Goal: Information Seeking & Learning: Learn about a topic

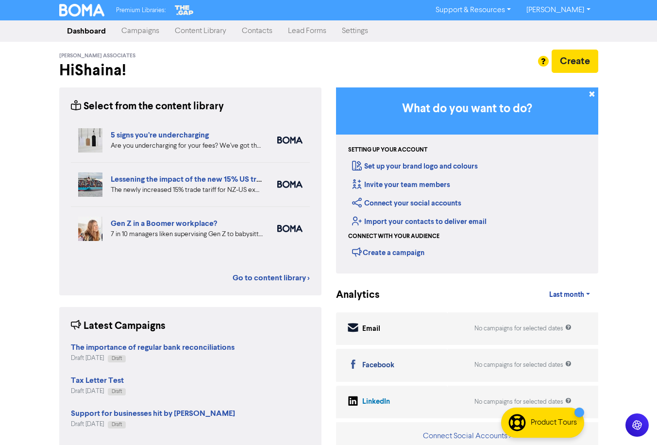
click at [180, 36] on link "Content Library" at bounding box center [200, 30] width 67 height 19
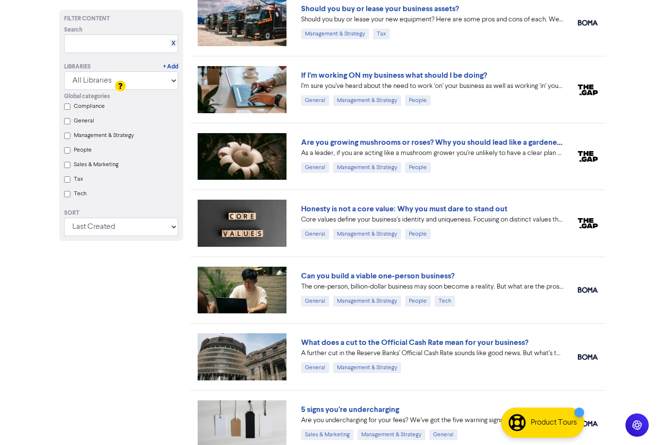
scroll to position [146, 0]
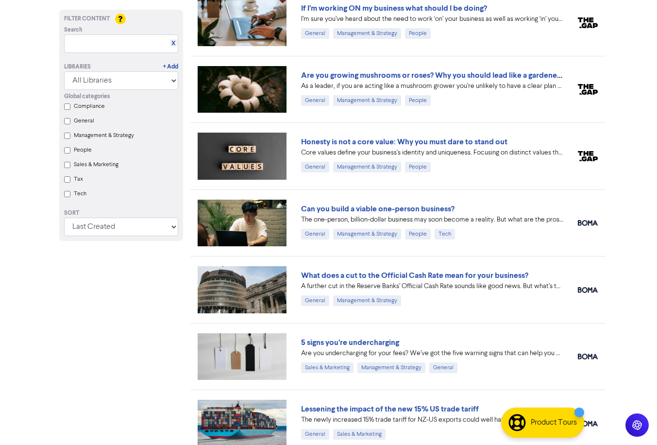
click at [77, 183] on label "Tax" at bounding box center [78, 179] width 9 height 9
click at [70, 183] on input "Tax" at bounding box center [67, 179] width 6 height 6
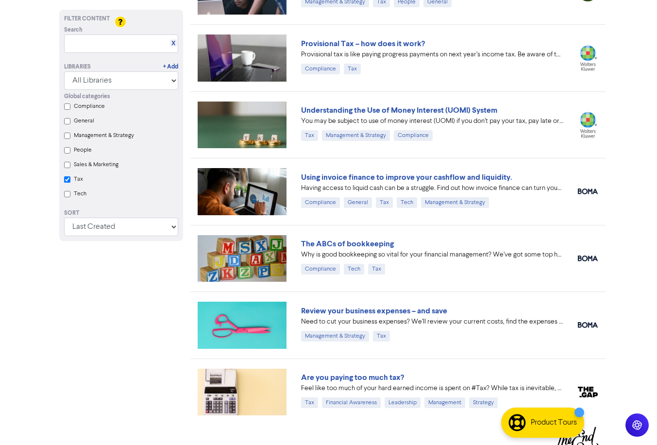
scroll to position [651, 0]
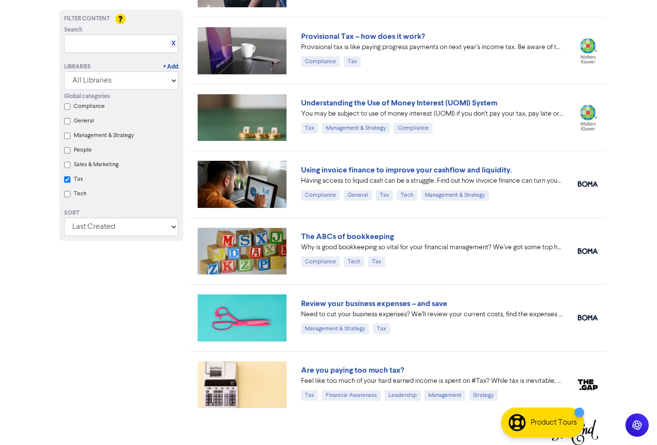
click at [67, 183] on input "Tax" at bounding box center [67, 179] width 6 height 6
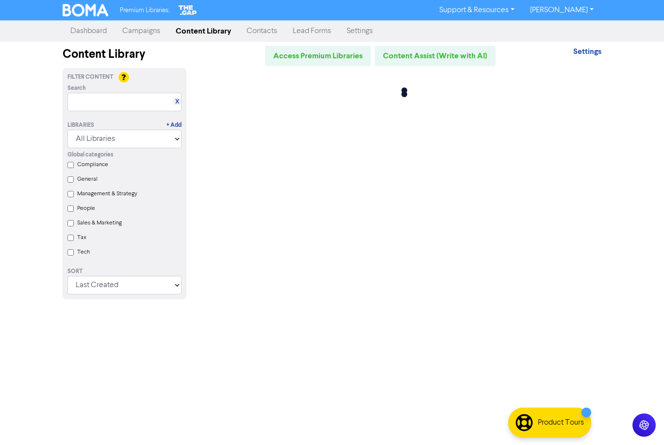
checkbox input "false"
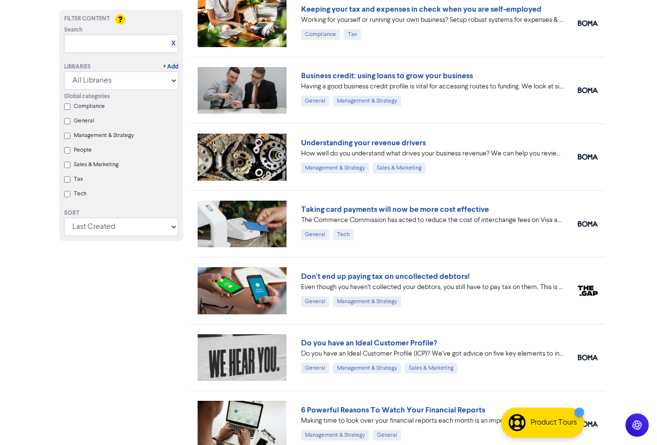
scroll to position [679, 0]
click at [79, 194] on label "Tech" at bounding box center [80, 193] width 13 height 9
click at [70, 194] on input "Tech" at bounding box center [67, 194] width 6 height 6
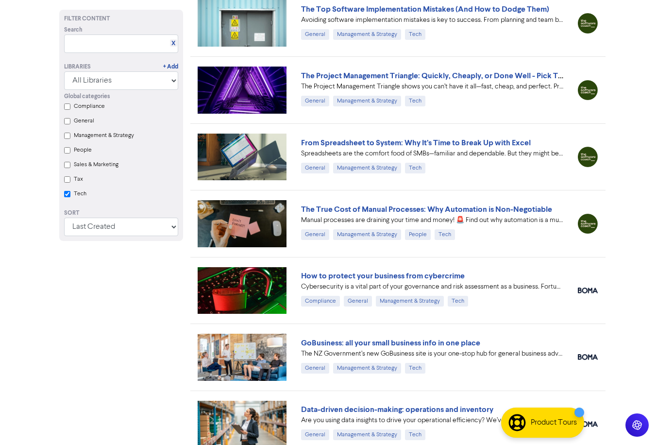
scroll to position [1492, 0]
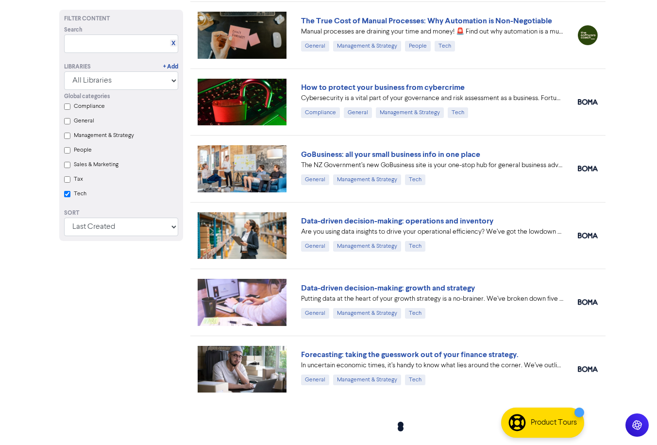
checkbox input "true"
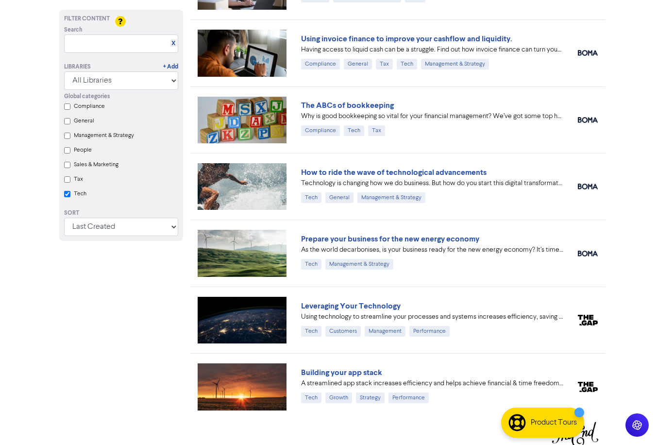
scroll to position [2053, 0]
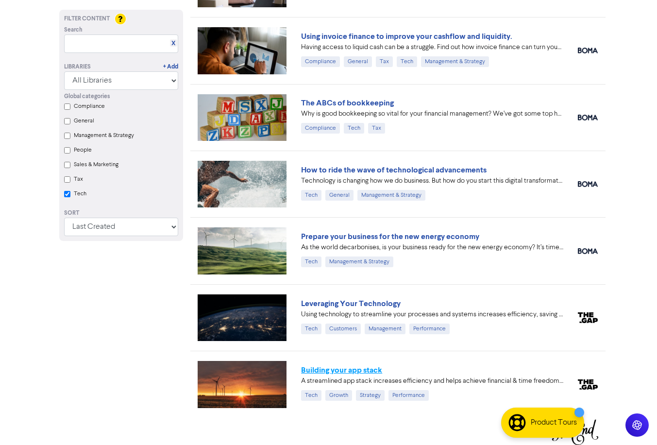
click at [358, 367] on link "Building your app stack" at bounding box center [341, 370] width 81 height 10
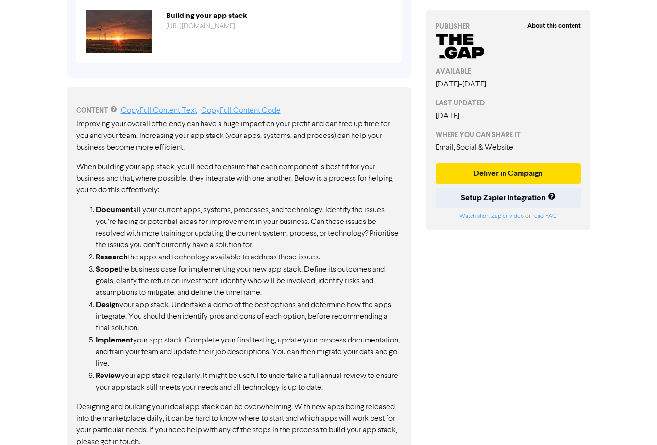
scroll to position [448, 0]
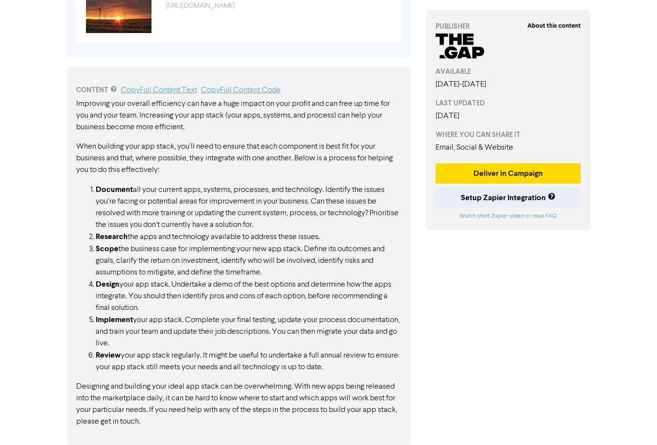
scroll to position [2053, 0]
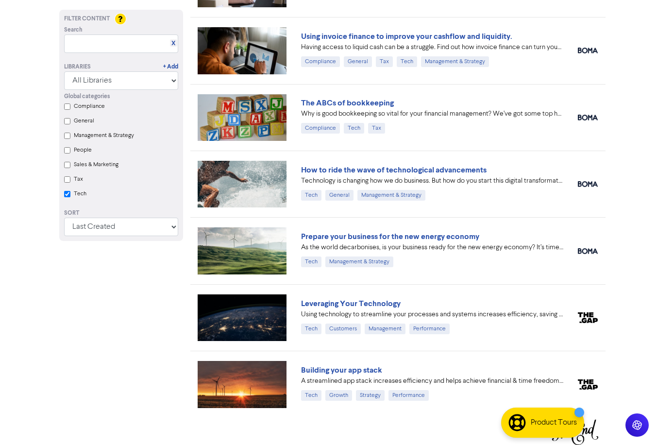
click at [68, 196] on input "Tech" at bounding box center [67, 194] width 6 height 6
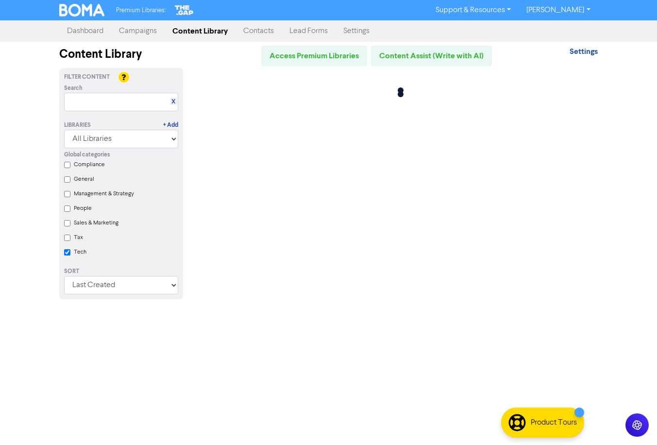
scroll to position [0, 0]
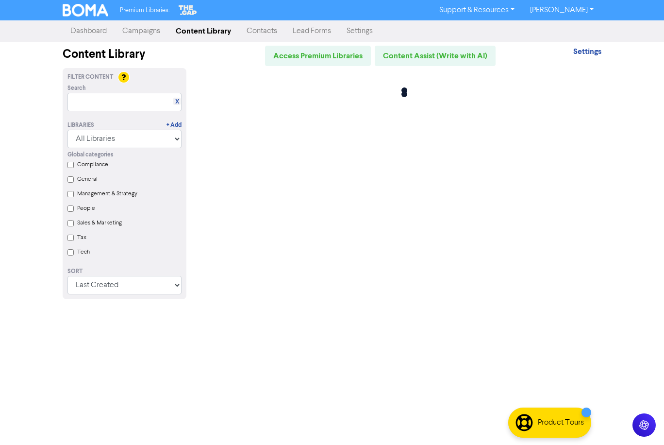
checkbox input "false"
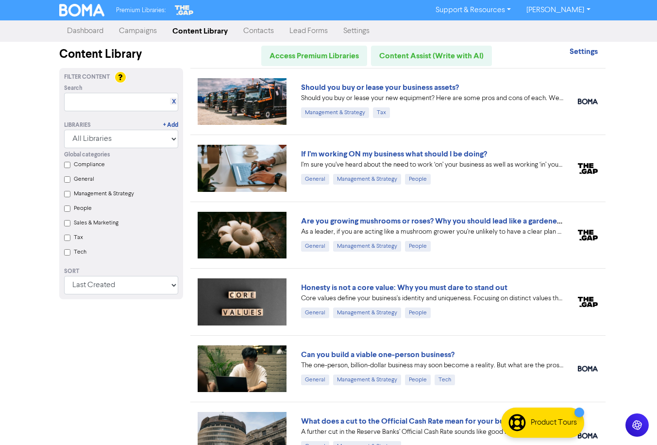
click at [87, 211] on label "People" at bounding box center [83, 208] width 18 height 9
click at [70, 211] on input "People" at bounding box center [67, 208] width 6 height 6
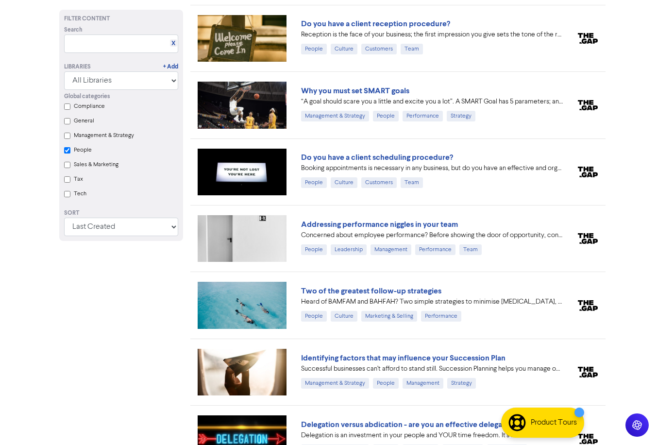
scroll to position [4259, 0]
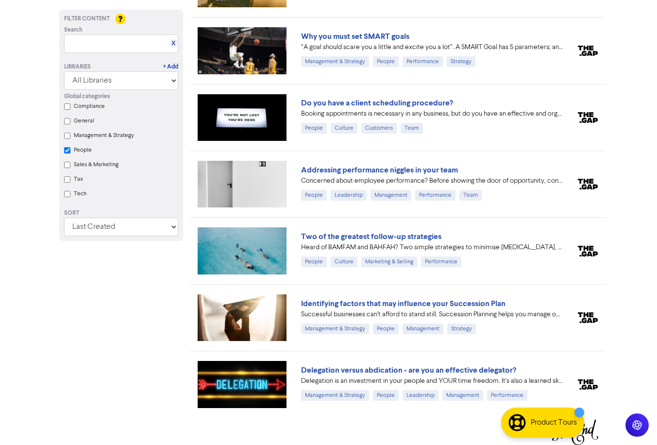
click at [75, 154] on label "People" at bounding box center [83, 150] width 18 height 9
click at [70, 153] on input "People" at bounding box center [67, 150] width 6 height 6
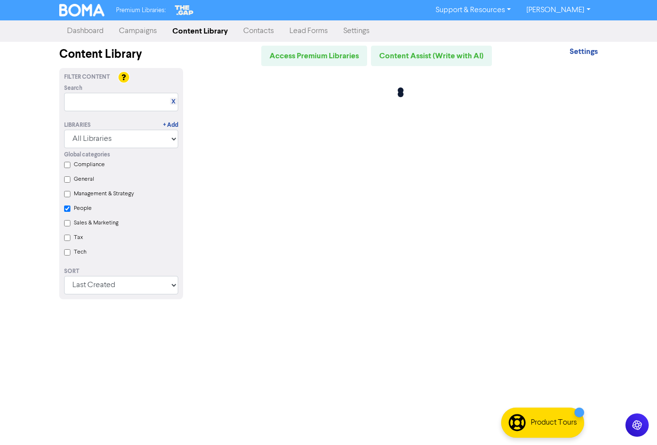
scroll to position [0, 0]
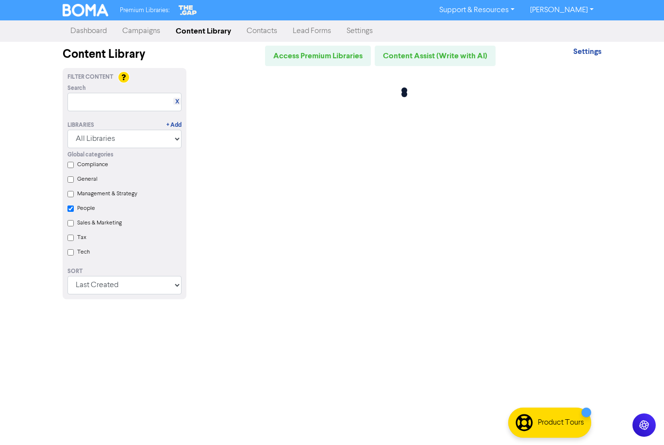
click at [84, 183] on label "General" at bounding box center [87, 179] width 20 height 9
click at [74, 183] on input "General" at bounding box center [70, 179] width 6 height 6
checkbox input "true"
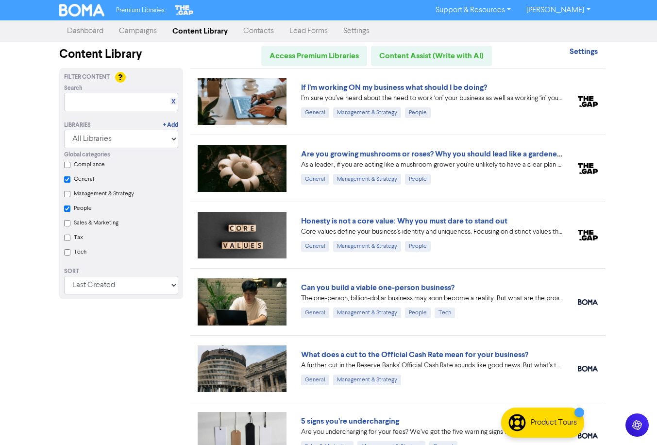
click at [77, 211] on label "People" at bounding box center [83, 208] width 18 height 9
click at [70, 211] on input "People" at bounding box center [67, 208] width 6 height 6
checkbox input "true"
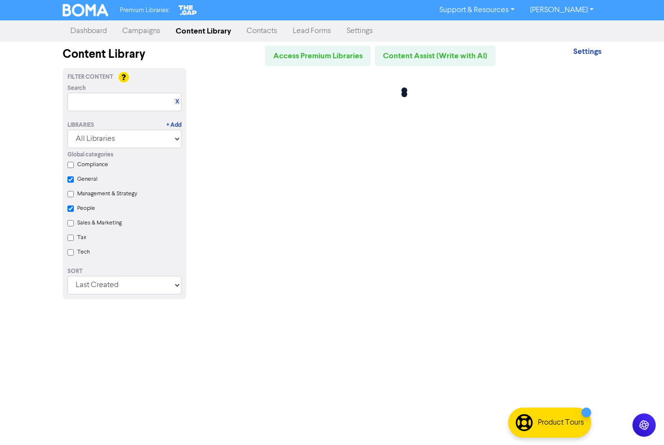
checkbox input "true"
checkbox input "false"
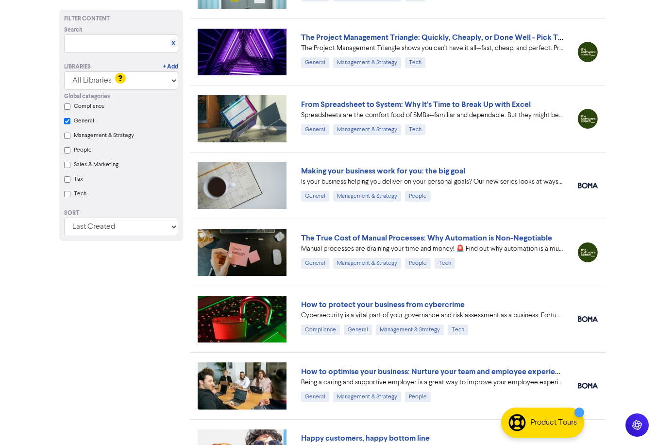
scroll to position [4926, 0]
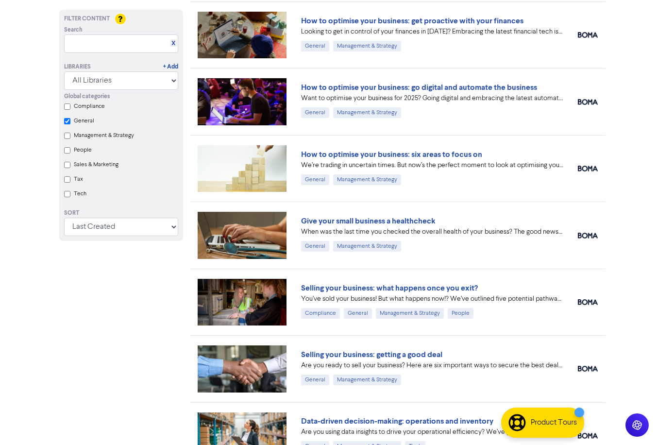
checkbox input "true"
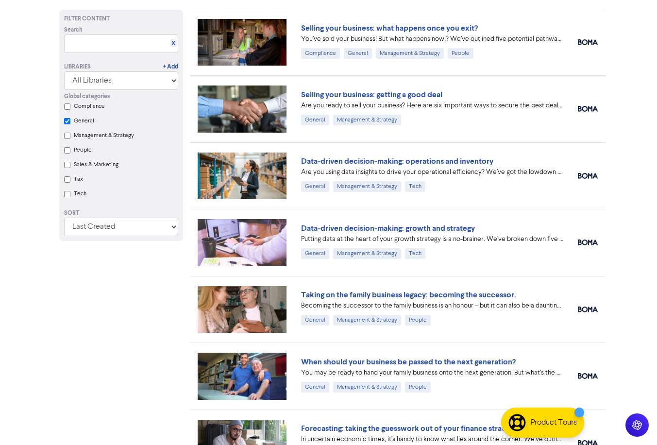
scroll to position [5945, 0]
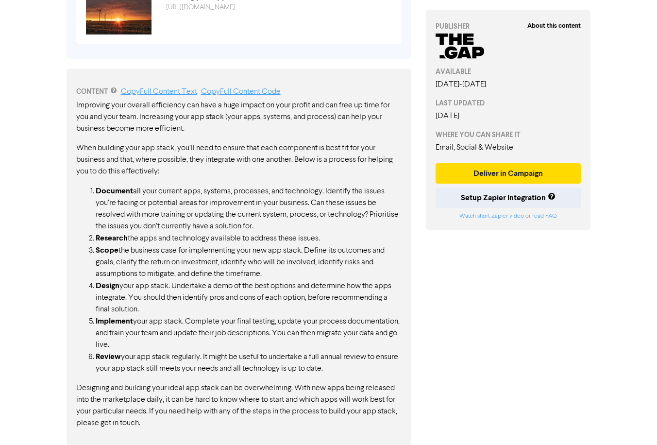
scroll to position [448, 0]
